Goal: Task Accomplishment & Management: Manage account settings

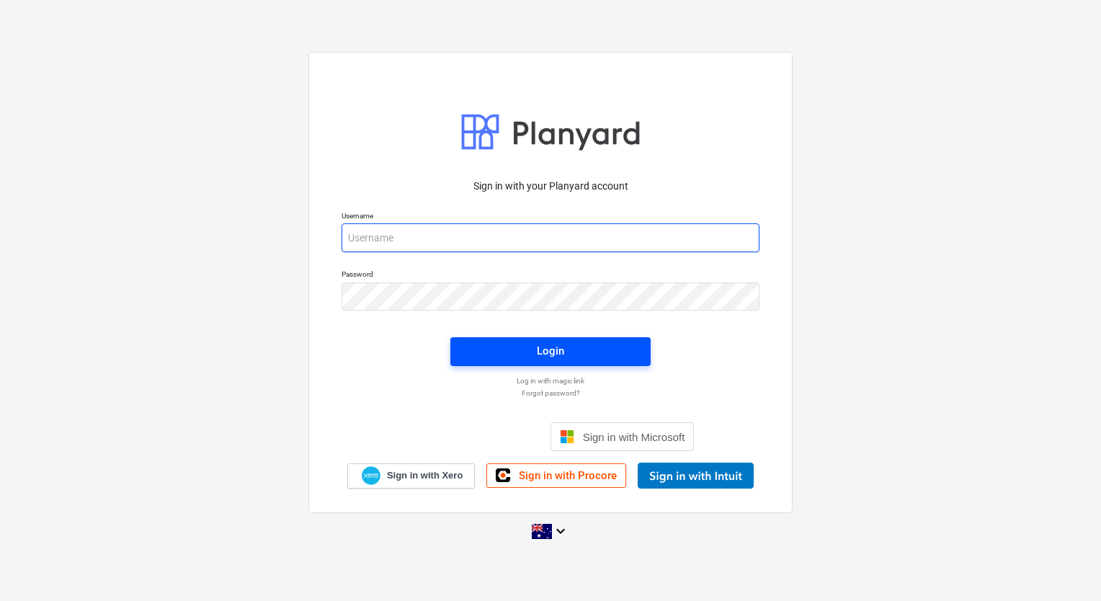
type input "[EMAIL_ADDRESS][DOMAIN_NAME]"
click at [516, 351] on span "Login" at bounding box center [550, 350] width 166 height 19
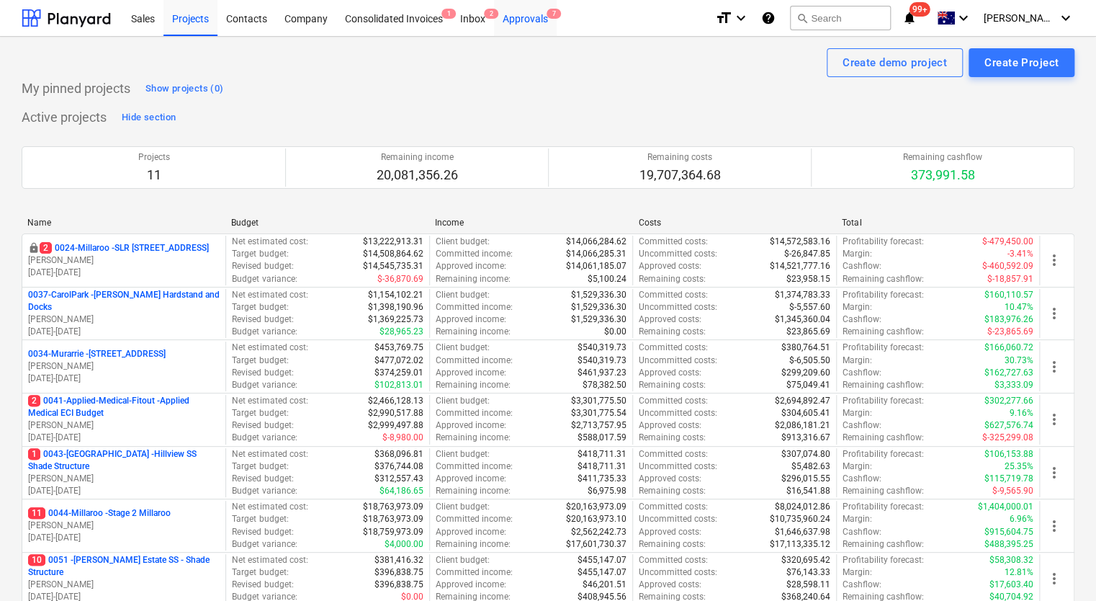
click at [526, 14] on div "Approvals 7" at bounding box center [525, 17] width 63 height 37
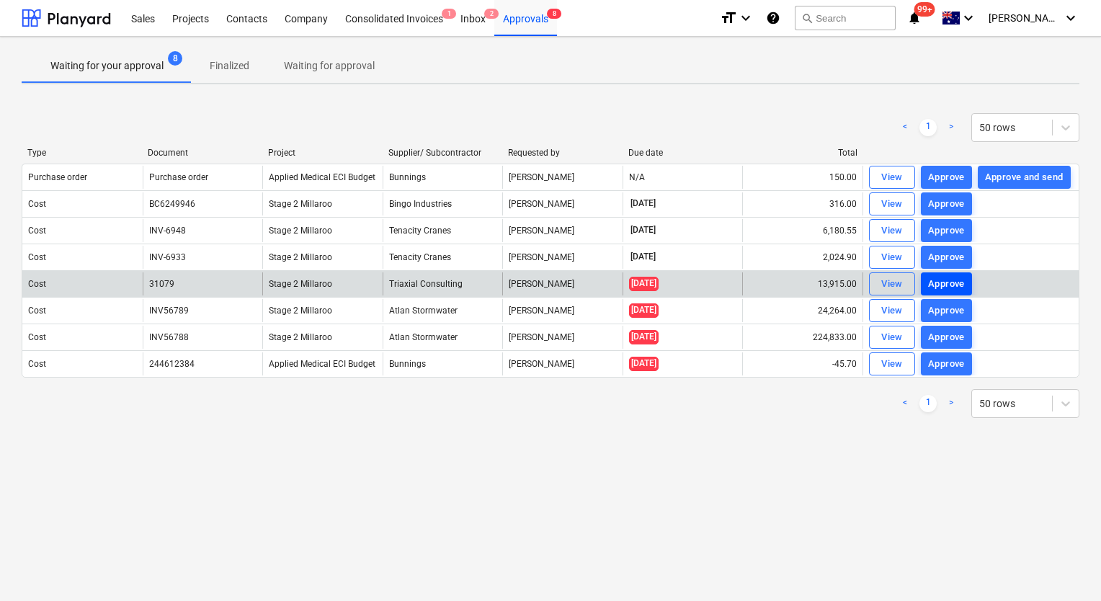
click at [962, 284] on div "Approve" at bounding box center [946, 284] width 37 height 17
click at [960, 306] on div "Approve" at bounding box center [946, 311] width 37 height 17
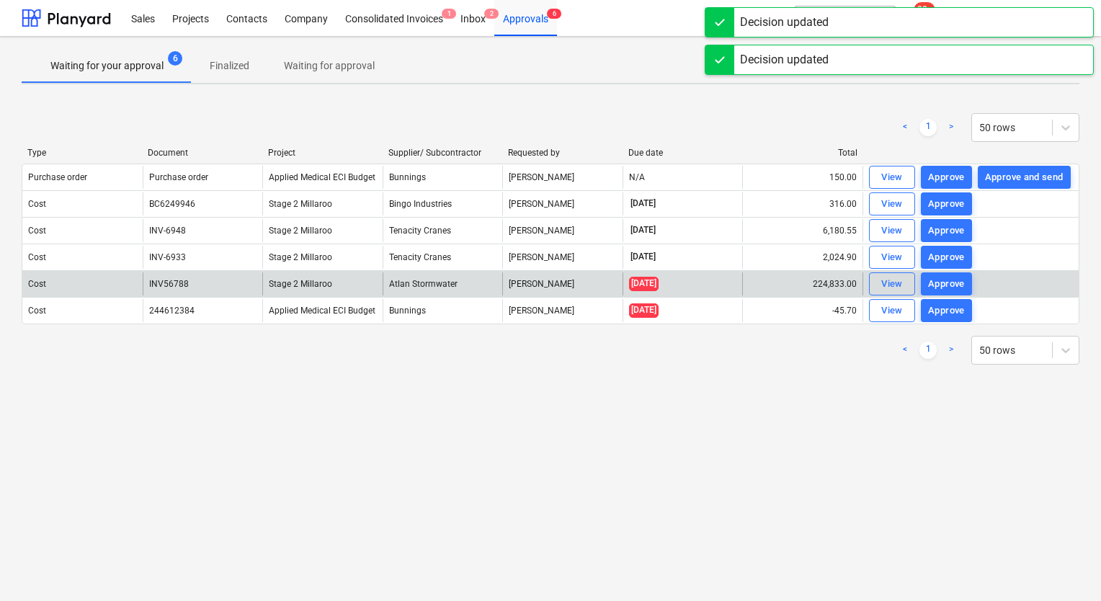
click at [954, 312] on div "Approve" at bounding box center [946, 311] width 37 height 17
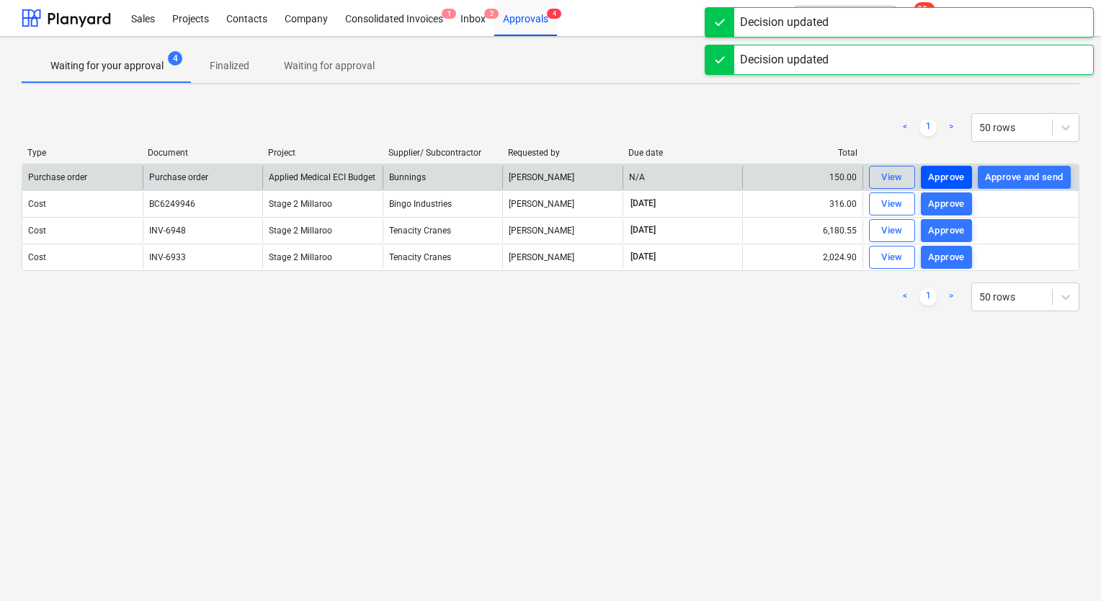
click at [957, 177] on div "Approve" at bounding box center [946, 177] width 37 height 17
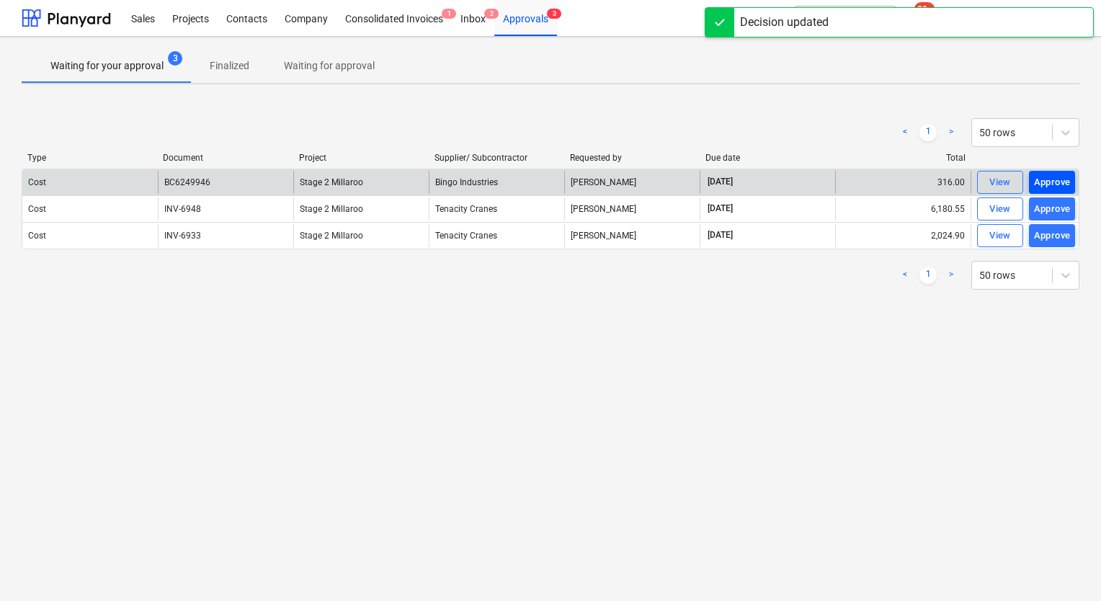
click at [1057, 183] on div "Approve" at bounding box center [1052, 182] width 37 height 17
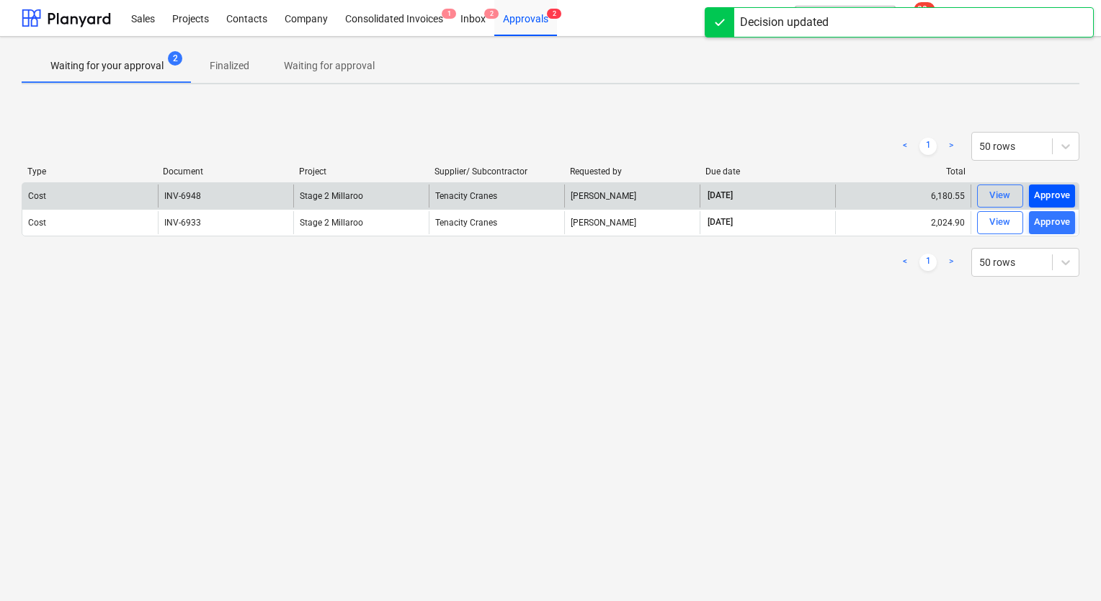
click at [1054, 192] on div "Approve" at bounding box center [1052, 195] width 37 height 17
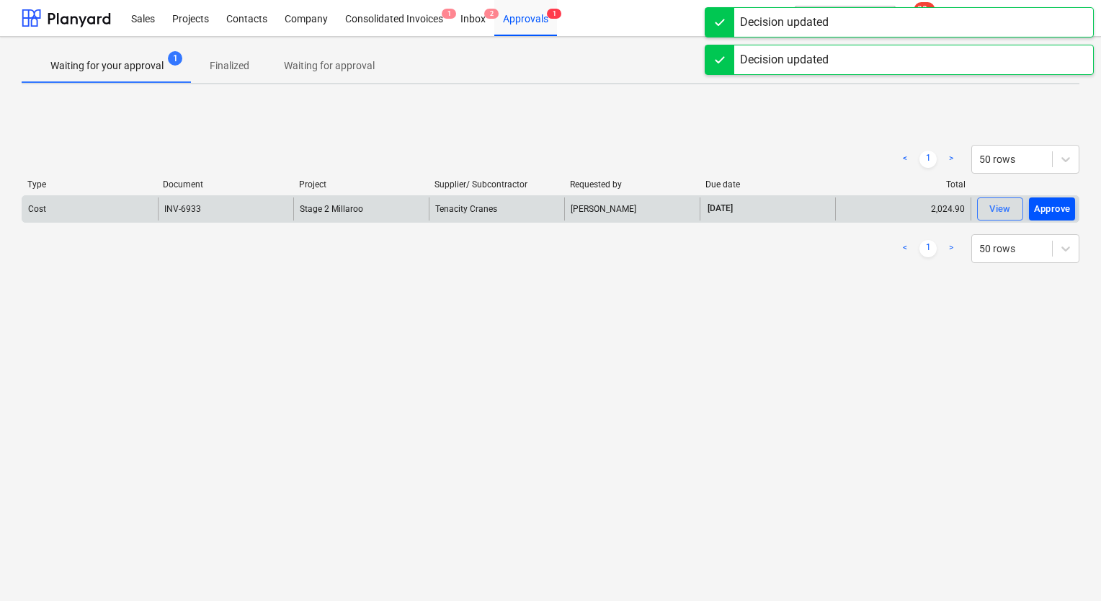
click at [1052, 212] on div "Approve" at bounding box center [1052, 209] width 37 height 17
